Goal: Task Accomplishment & Management: Use online tool/utility

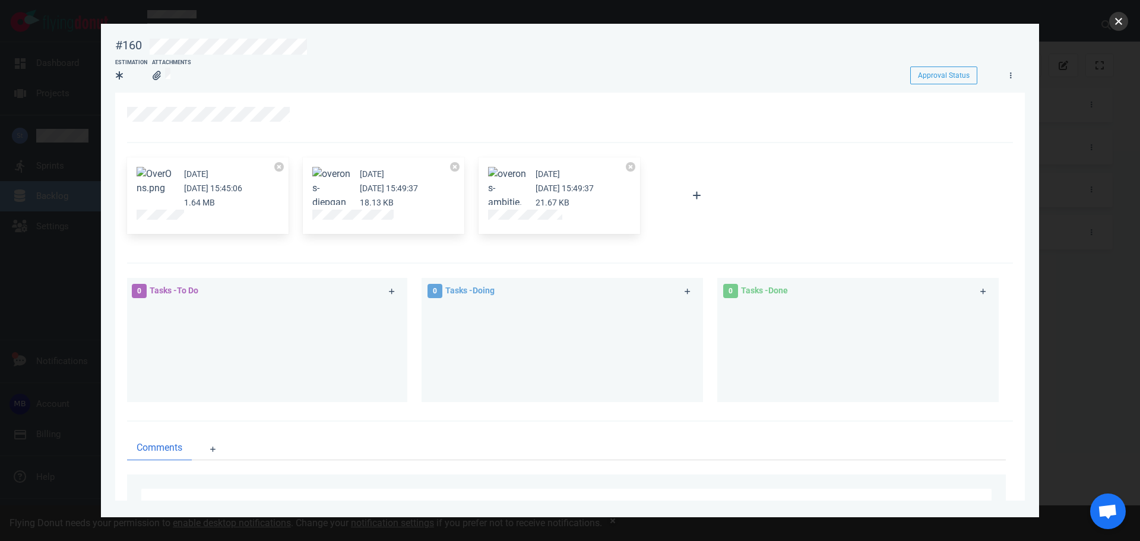
click at [1112, 22] on button "close" at bounding box center [1118, 21] width 19 height 19
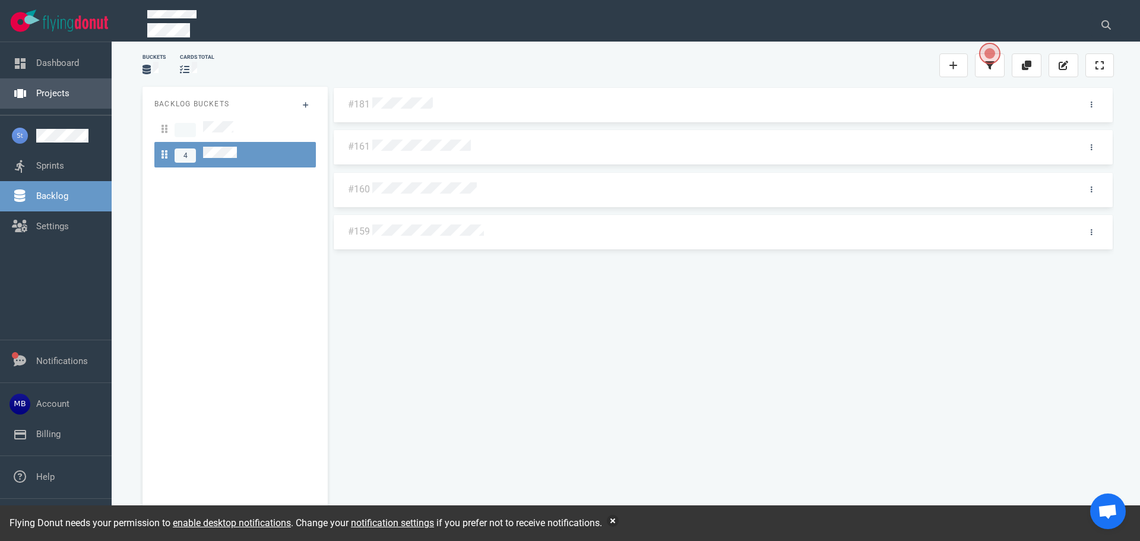
click at [55, 97] on link "Projects" at bounding box center [52, 93] width 33 height 11
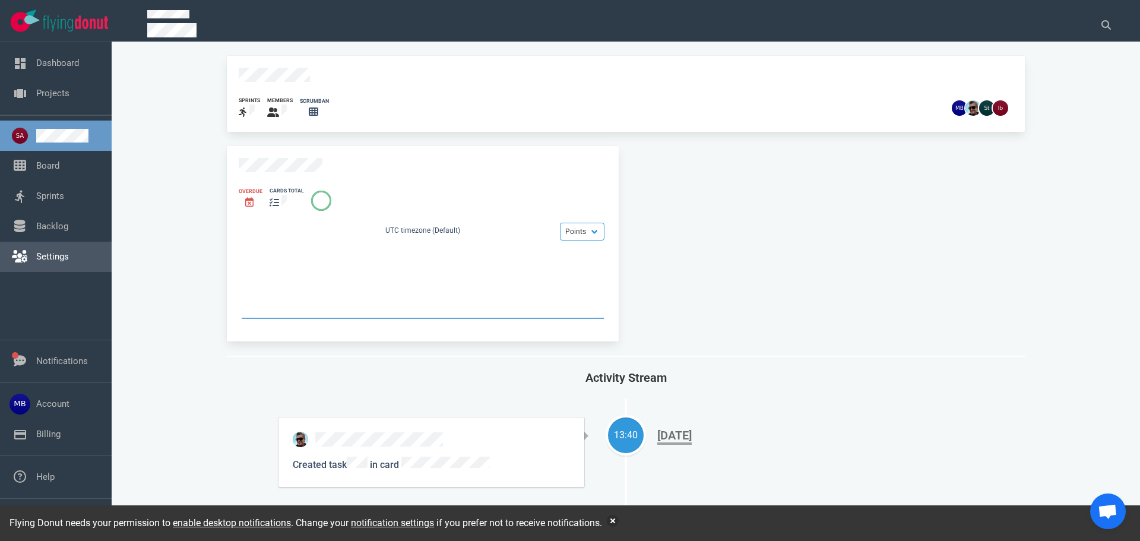
click at [69, 251] on link "Settings" at bounding box center [52, 256] width 33 height 11
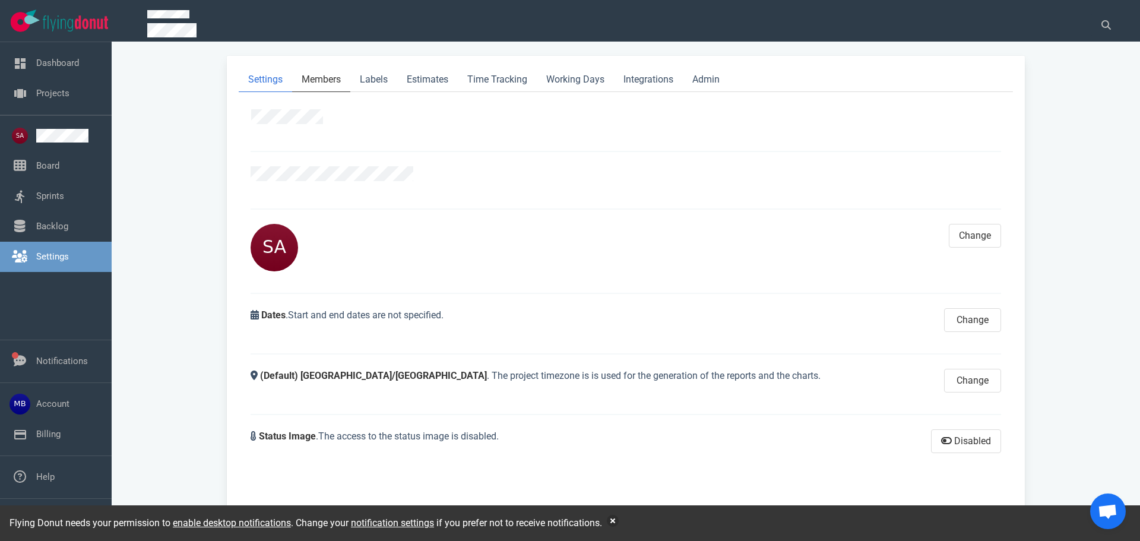
click at [341, 74] on link "Members" at bounding box center [321, 80] width 58 height 24
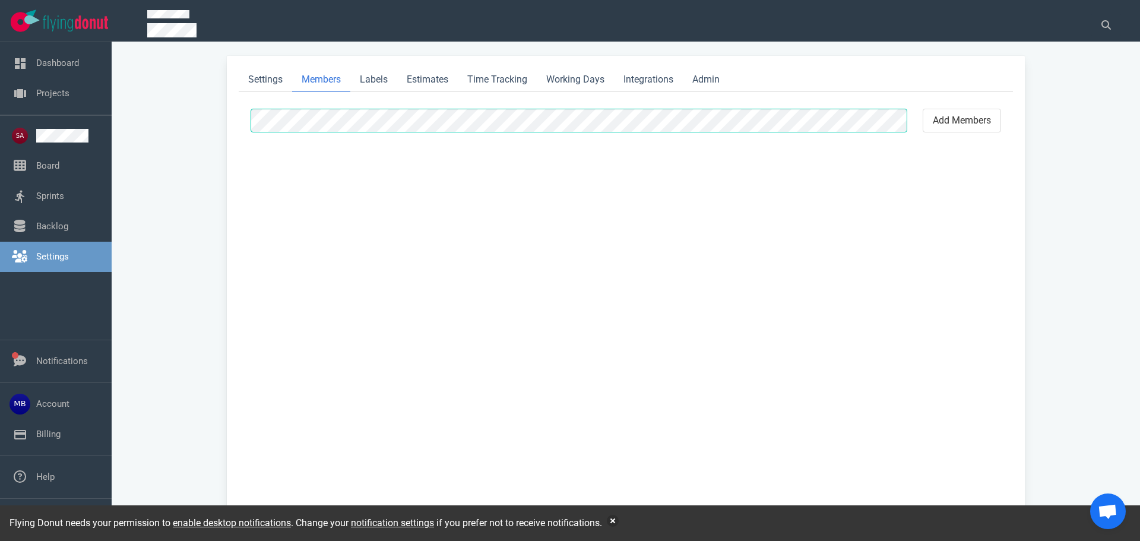
select select "2"
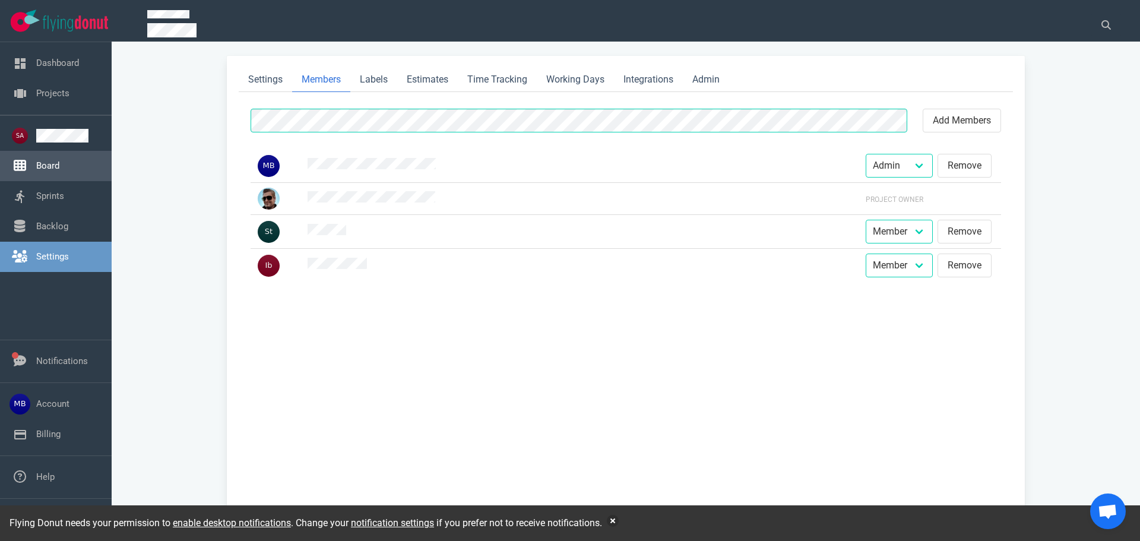
click at [36, 160] on link "Board" at bounding box center [47, 165] width 23 height 11
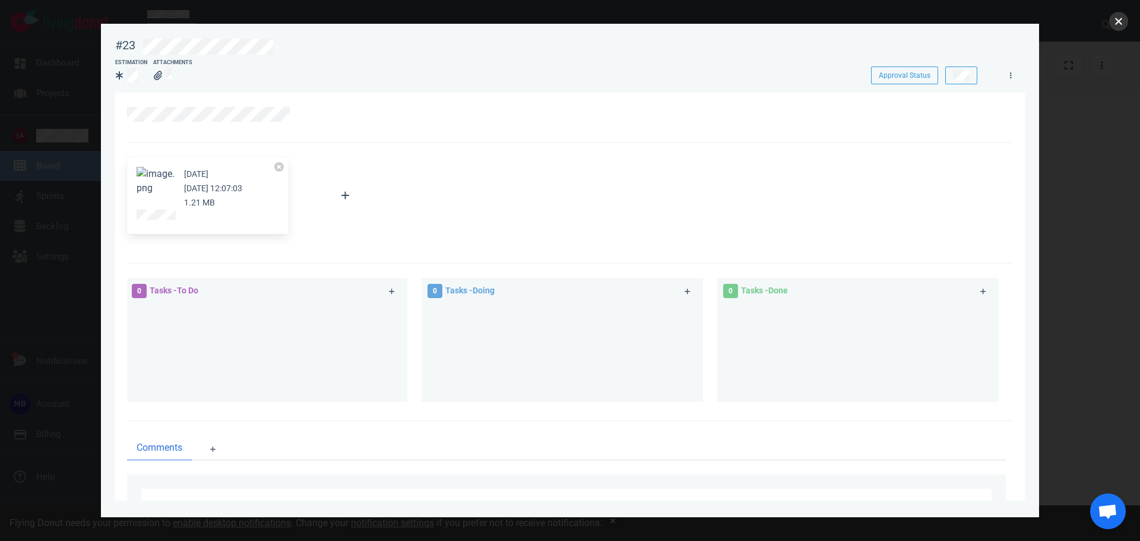
click at [1117, 22] on button "close" at bounding box center [1118, 21] width 19 height 19
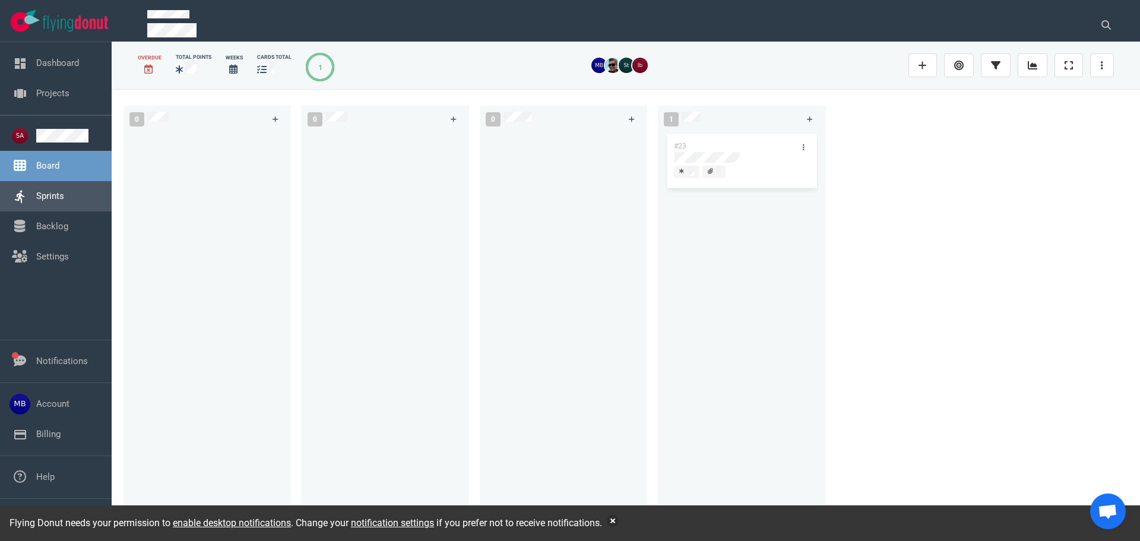
click at [64, 191] on link "Sprints" at bounding box center [50, 196] width 28 height 11
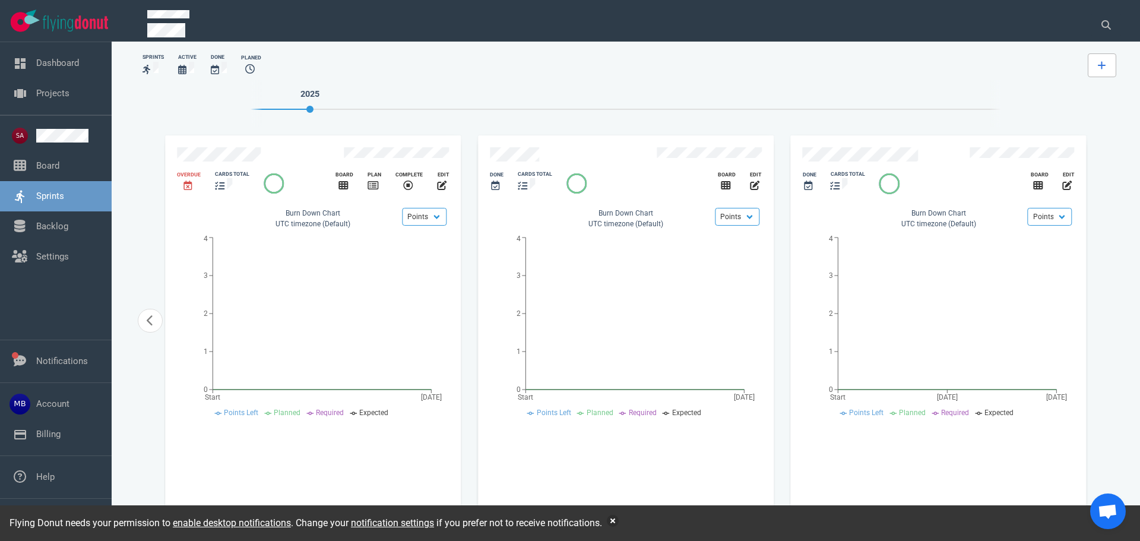
click at [1104, 59] on link at bounding box center [1102, 65] width 28 height 24
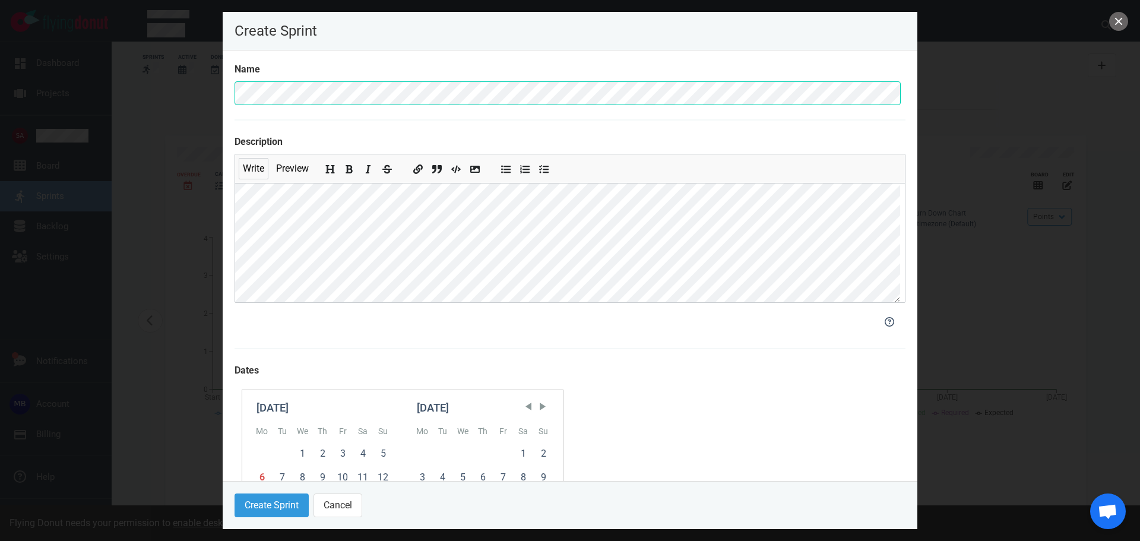
click at [263, 110] on section "Name Description Write Preview Dates [DATE] Mo Tu We Th Fr Sa Su 1 2 3 4 5 6 7 …" at bounding box center [570, 383] width 671 height 642
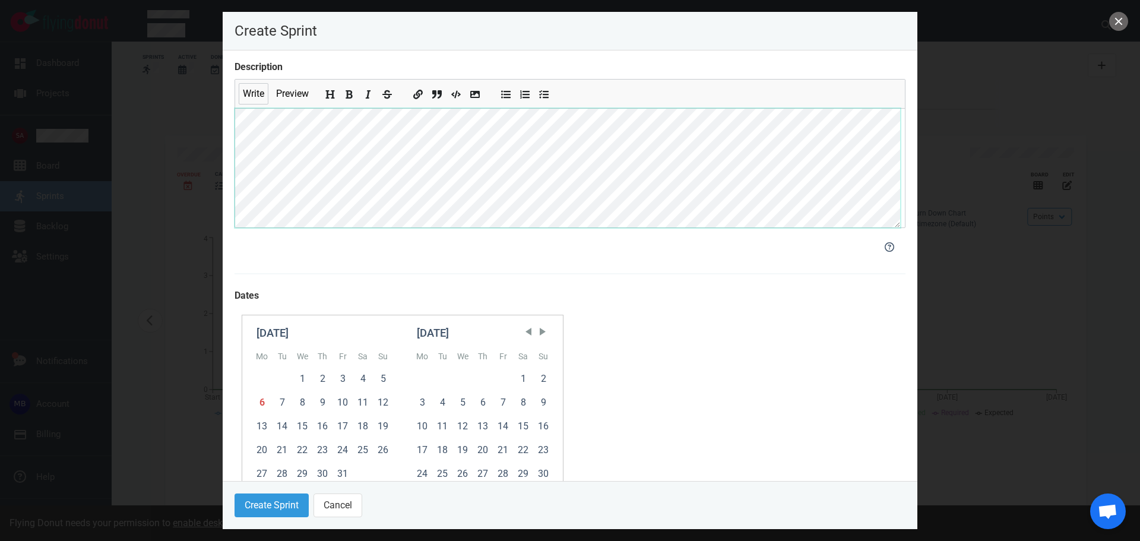
scroll to position [178, 0]
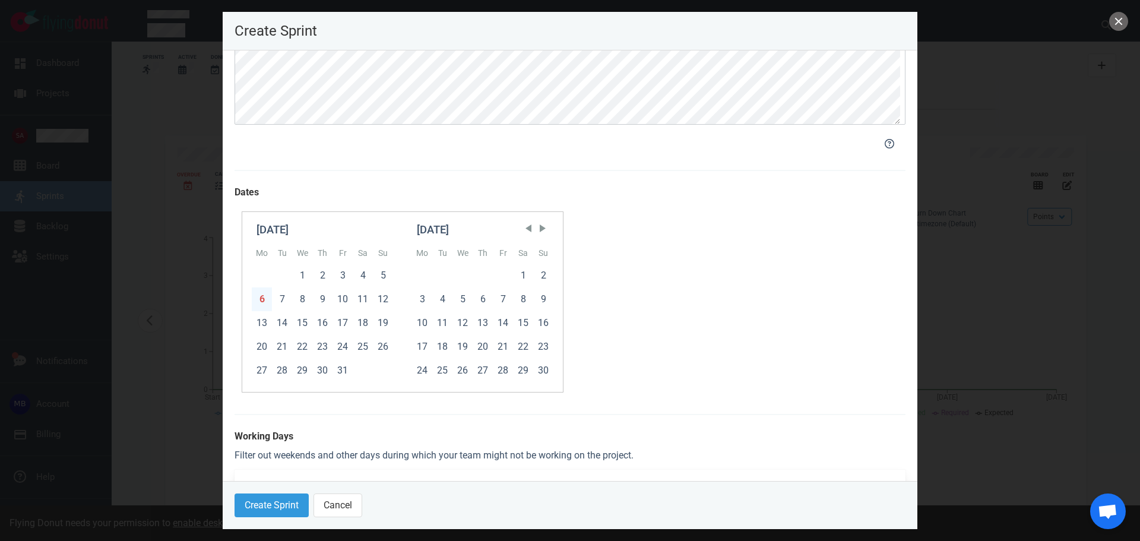
click at [263, 296] on div "6" at bounding box center [262, 299] width 20 height 24
click at [321, 304] on div "9" at bounding box center [322, 299] width 20 height 24
click at [285, 506] on button "Create Sprint" at bounding box center [272, 505] width 74 height 24
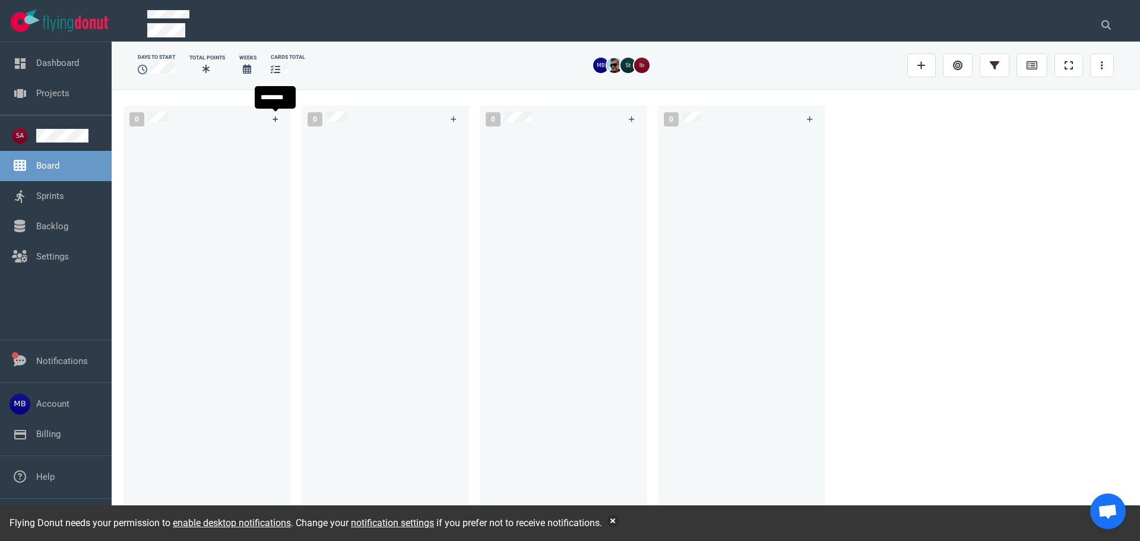
click at [277, 117] on icon at bounding box center [276, 119] width 7 height 7
click at [278, 123] on link at bounding box center [275, 119] width 19 height 15
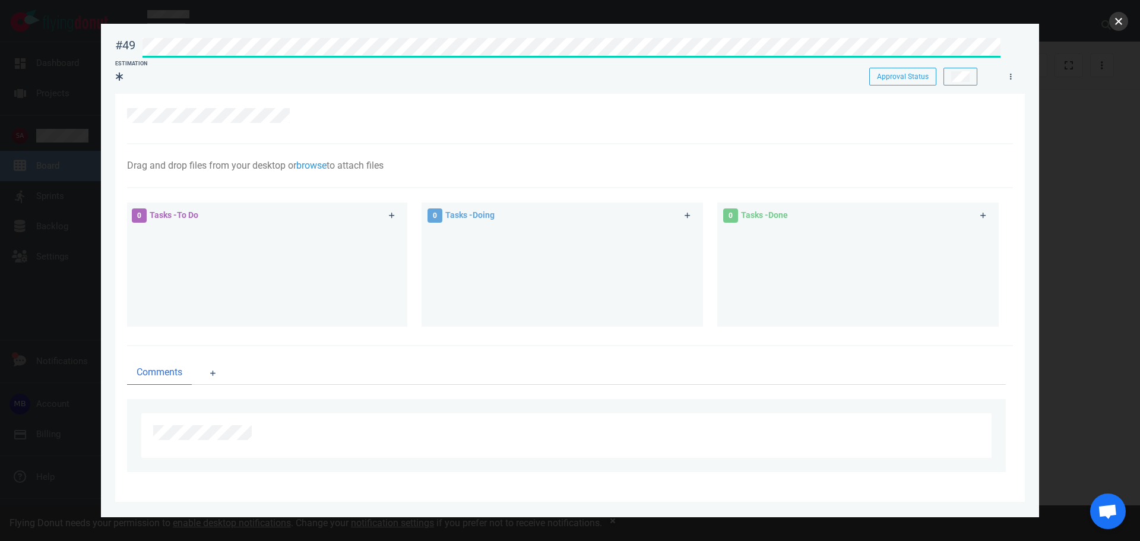
click at [1116, 17] on button "close" at bounding box center [1118, 21] width 19 height 19
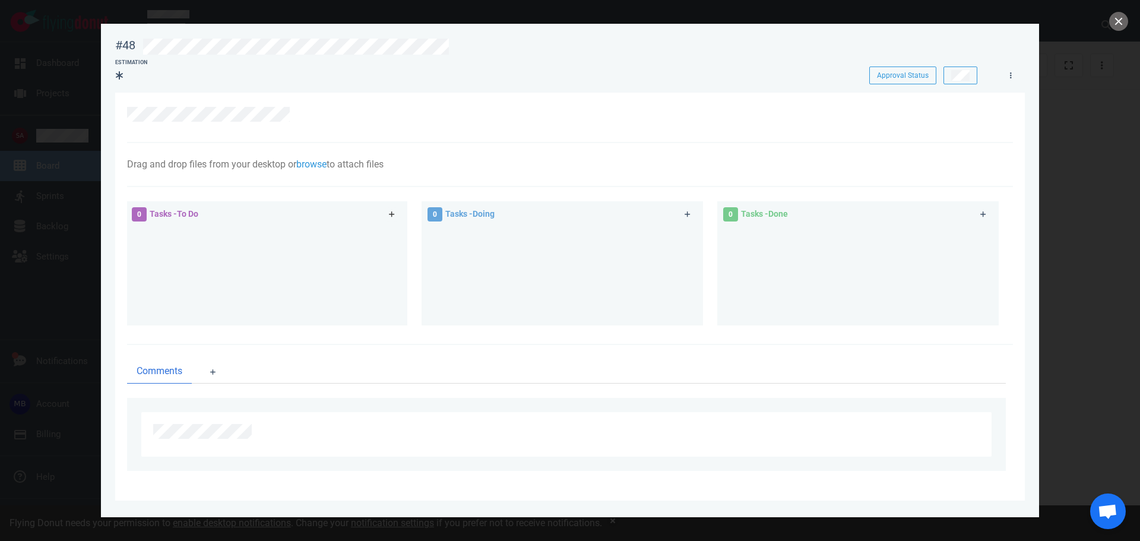
click at [389, 219] on link at bounding box center [391, 214] width 19 height 15
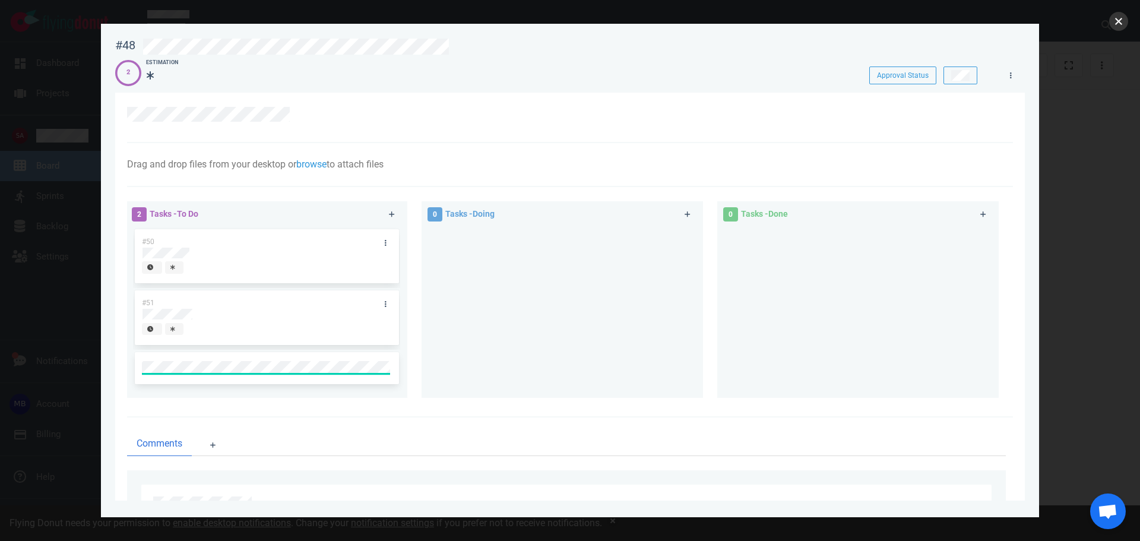
click at [1119, 19] on button "close" at bounding box center [1118, 21] width 19 height 19
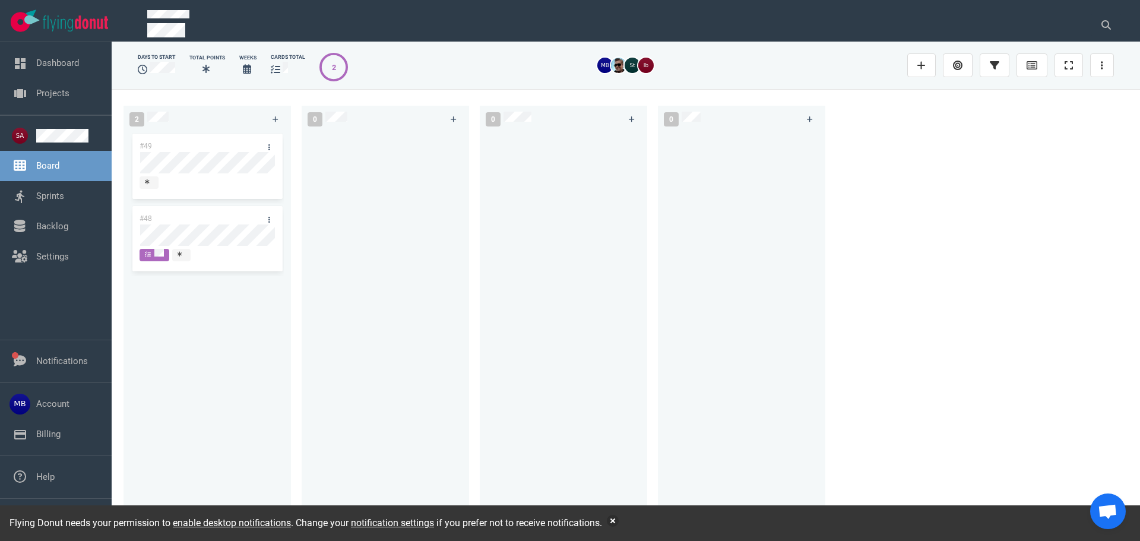
click at [940, 217] on div "2 #49 #48 0 0 0" at bounding box center [626, 314] width 1028 height 451
click at [1097, 71] on link at bounding box center [1102, 65] width 24 height 24
click at [1046, 161] on link "Start Sprint" at bounding box center [1040, 159] width 114 height 20
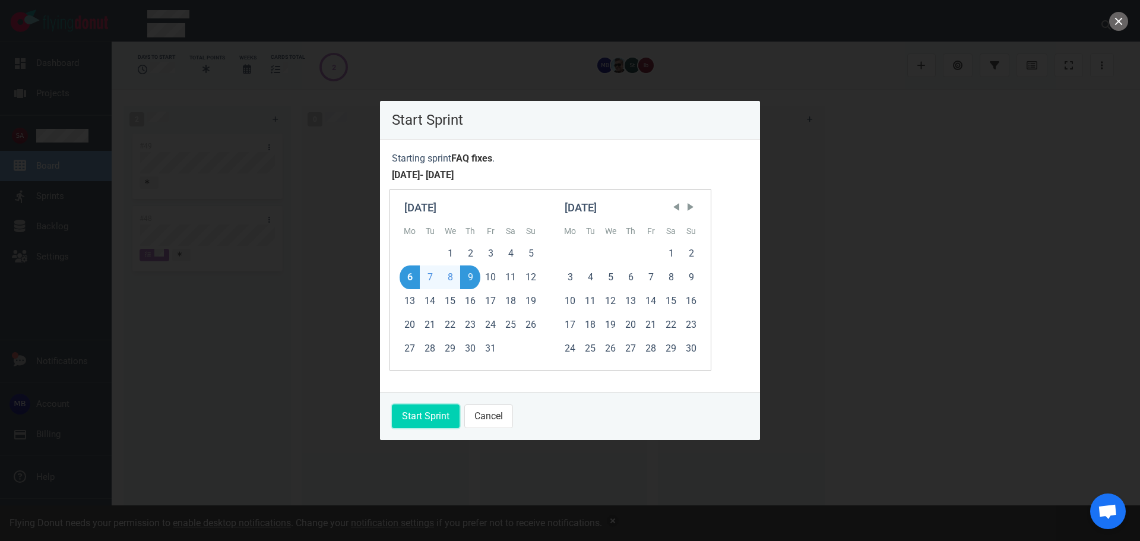
click at [443, 422] on button "Start Sprint" at bounding box center [426, 416] width 68 height 24
